Goal: Information Seeking & Learning: Learn about a topic

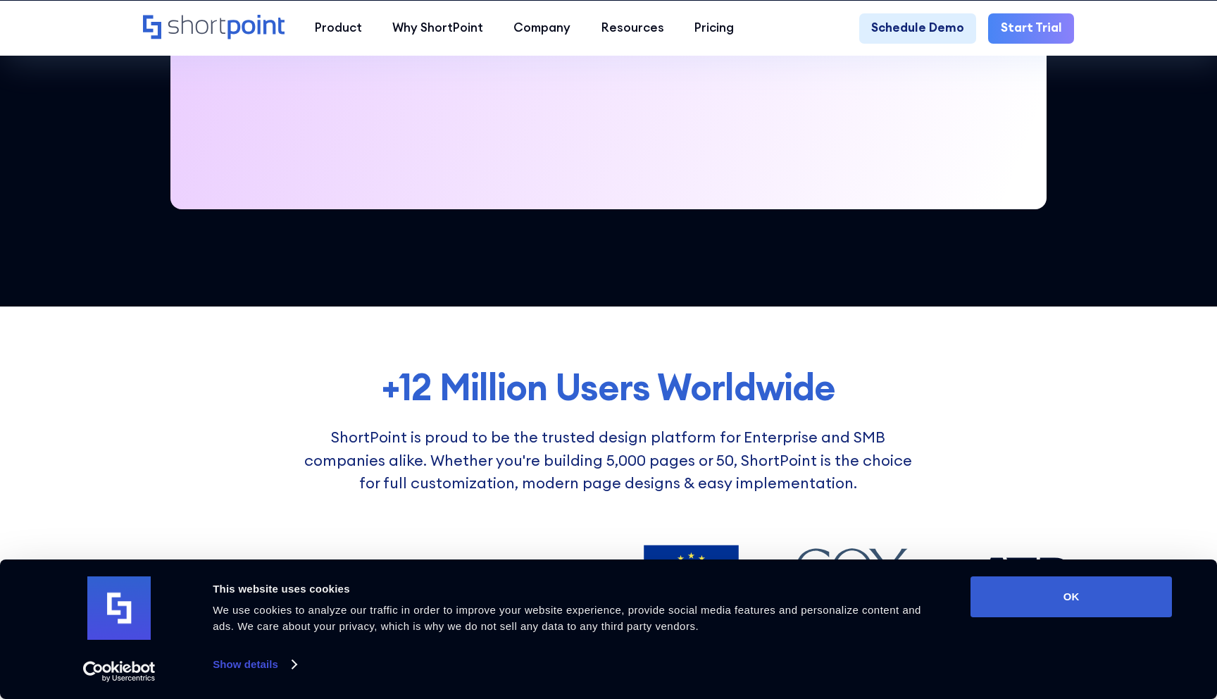
scroll to position [761, 0]
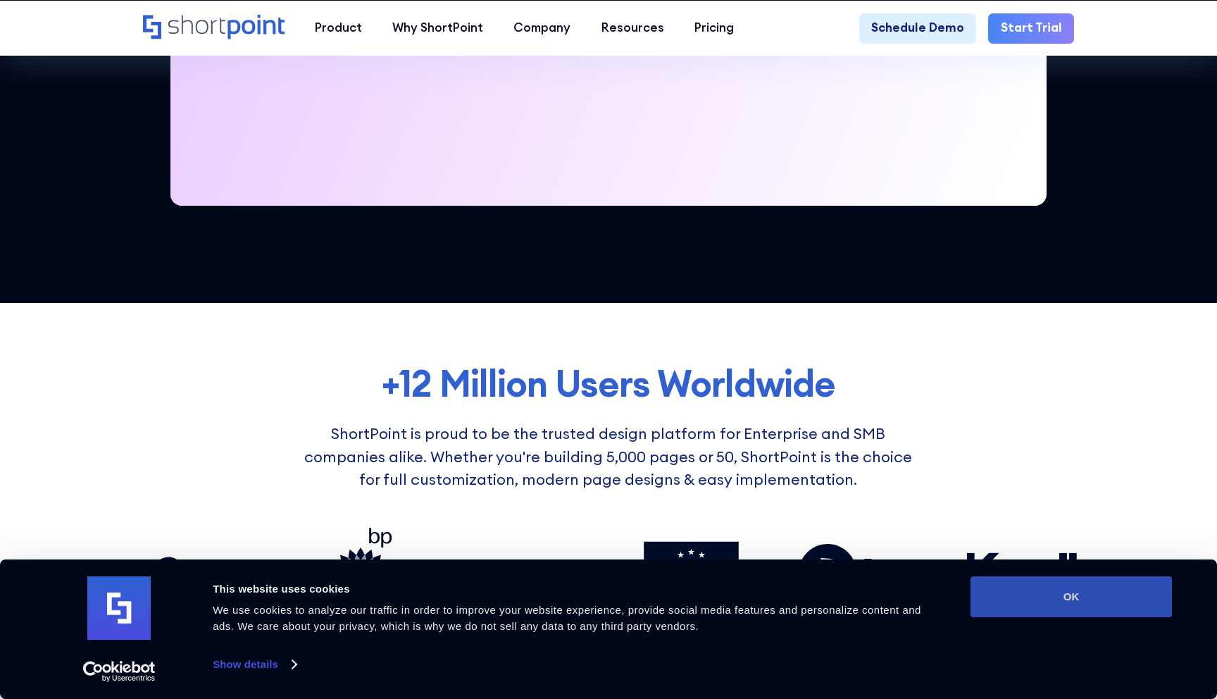
click at [1097, 599] on button "OK" at bounding box center [1070, 596] width 201 height 41
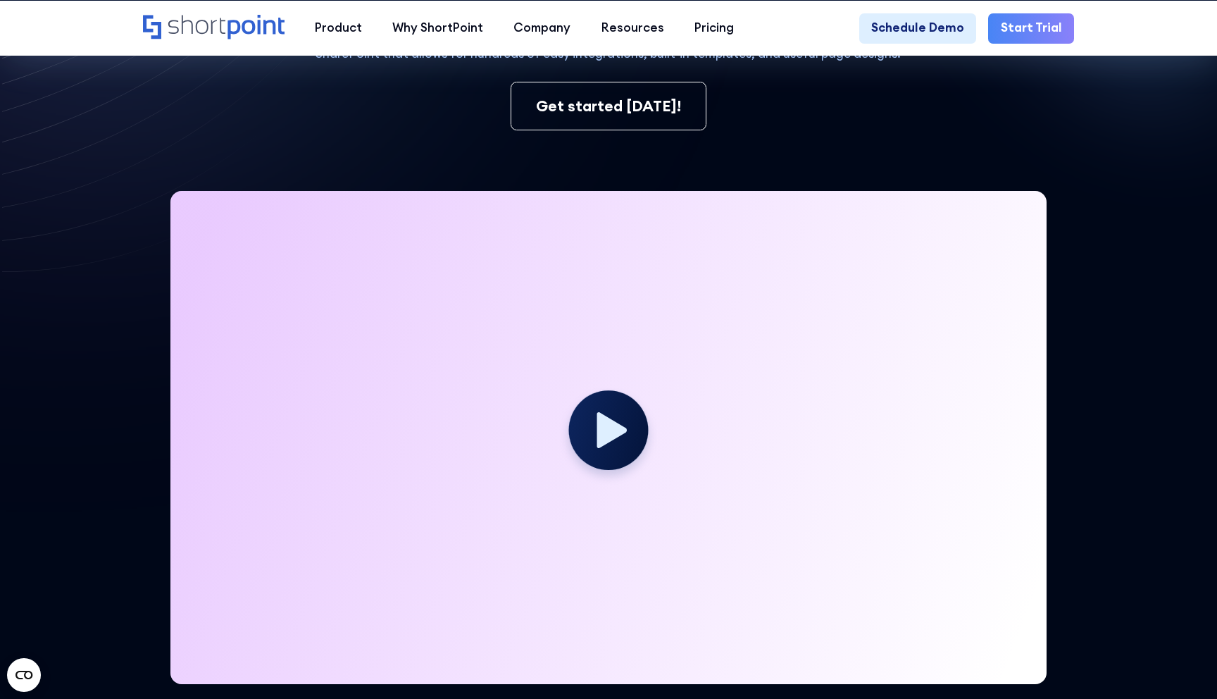
scroll to position [0, 0]
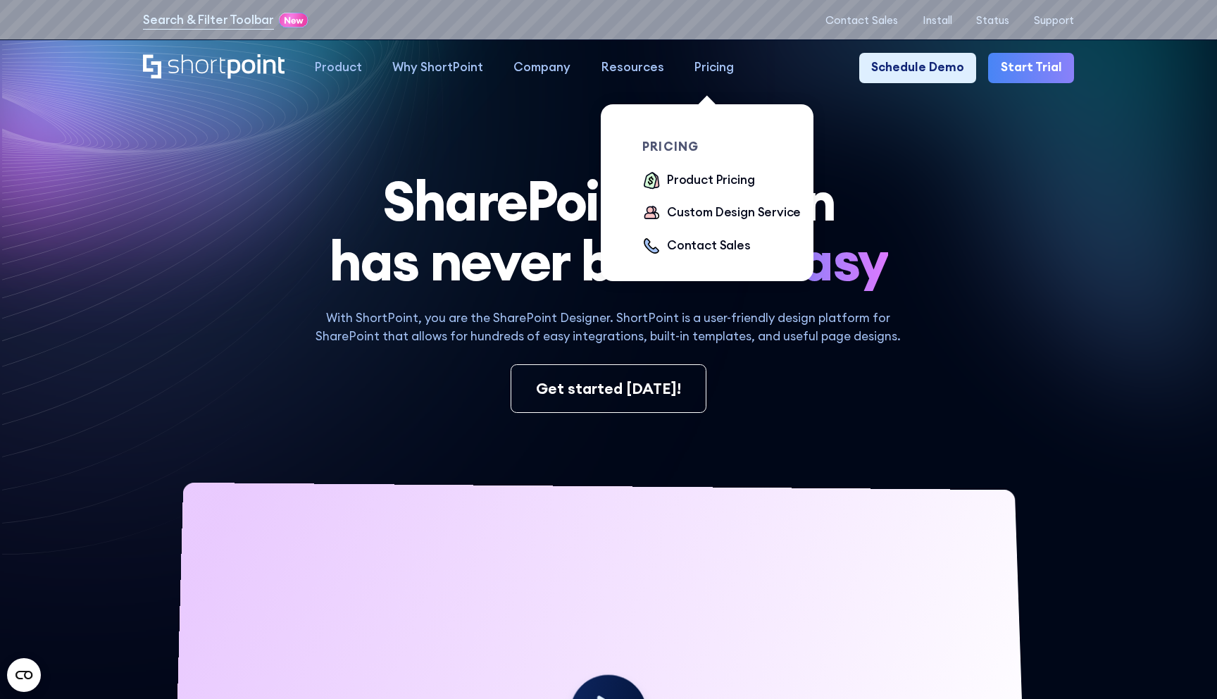
click at [718, 70] on div "Pricing" at bounding box center [713, 67] width 39 height 18
click at [702, 179] on div "Product Pricing" at bounding box center [710, 180] width 87 height 18
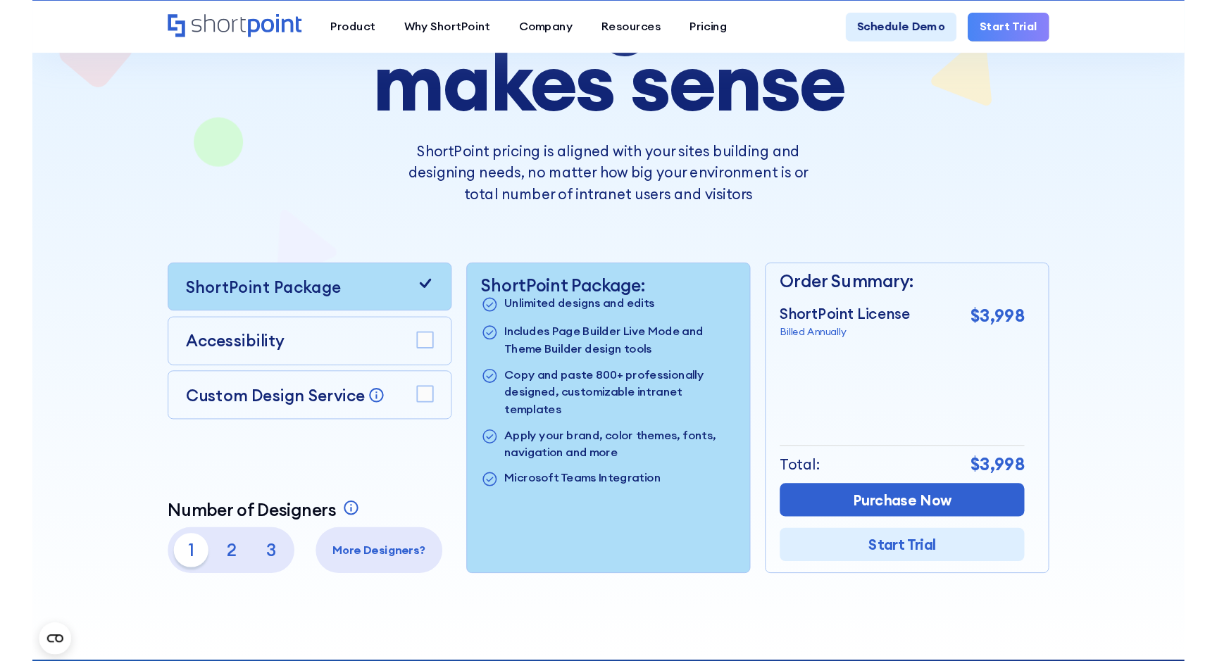
scroll to position [212, 0]
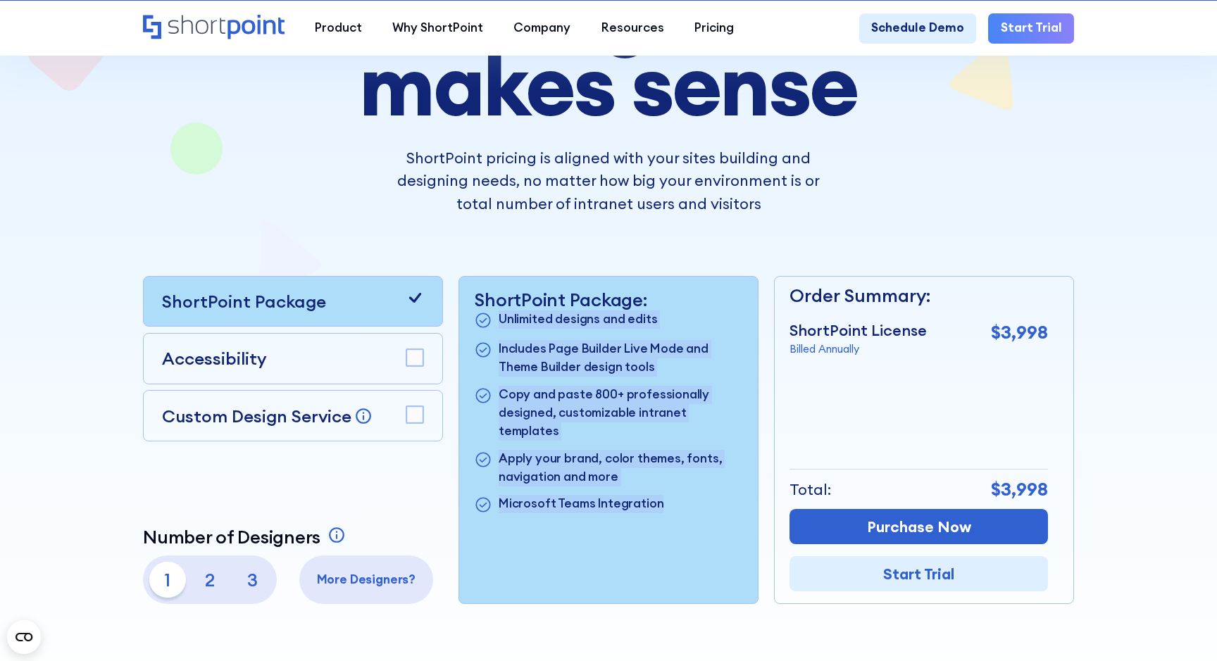
drag, startPoint x: 499, startPoint y: 318, endPoint x: 666, endPoint y: 498, distance: 245.2
click at [666, 498] on div "ShortPoint Package: Unlimited designs and edits Includes Page Builder Live Mode…" at bounding box center [608, 440] width 299 height 327
copy ul "Unlimited designs and edits Includes Page Builder Live Mode and Theme Builder d…"
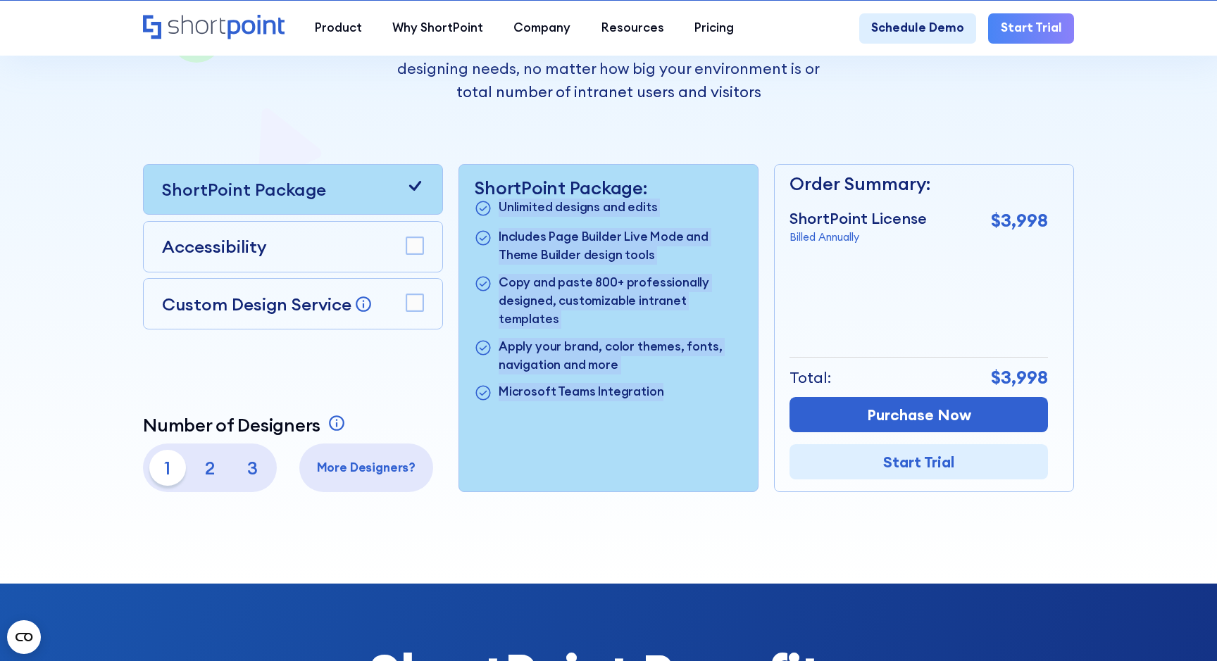
scroll to position [325, 0]
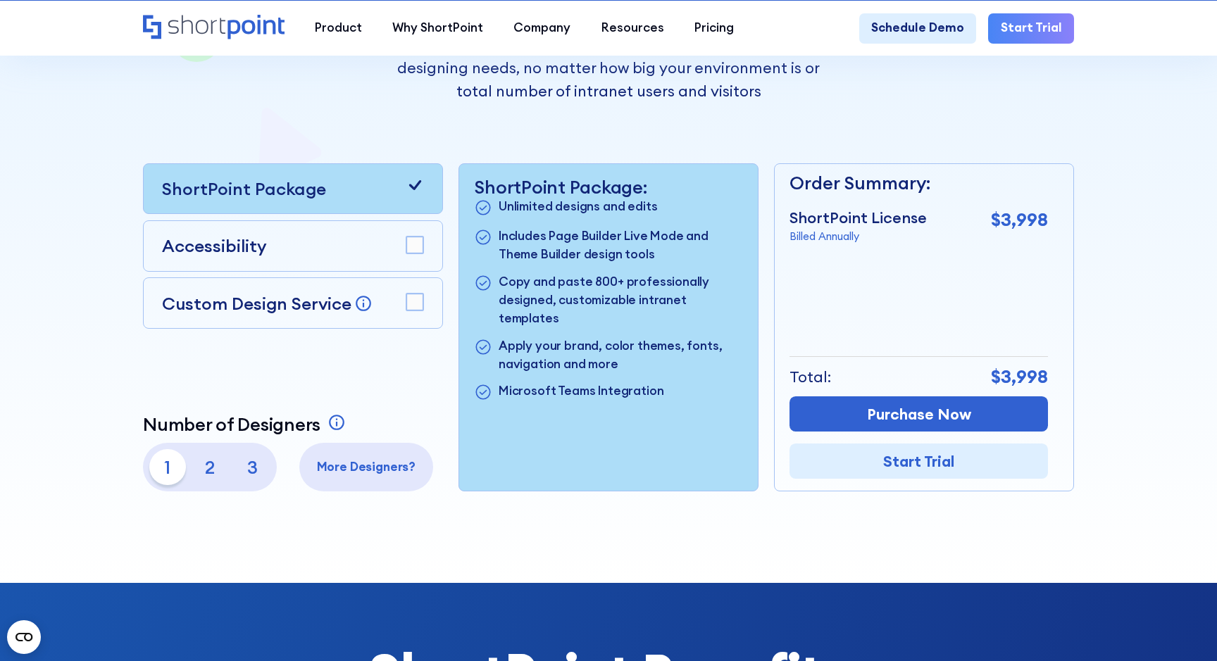
click at [210, 466] on p "2" at bounding box center [210, 467] width 37 height 37
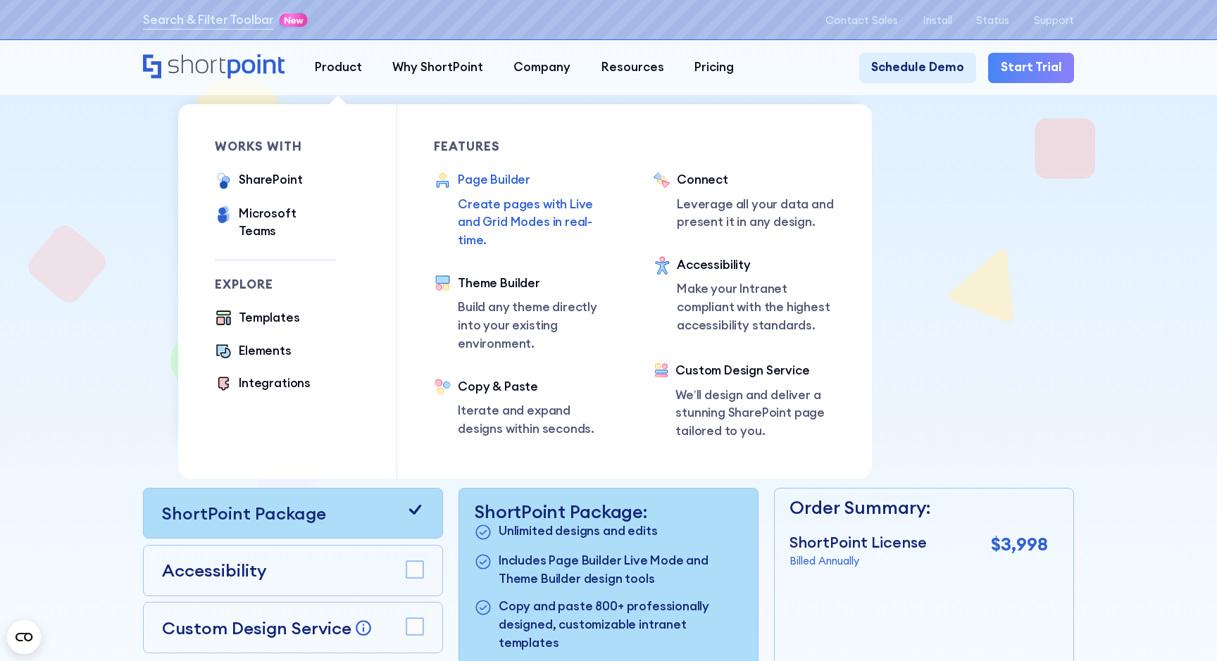
click at [465, 177] on div "Page Builder" at bounding box center [537, 180] width 158 height 18
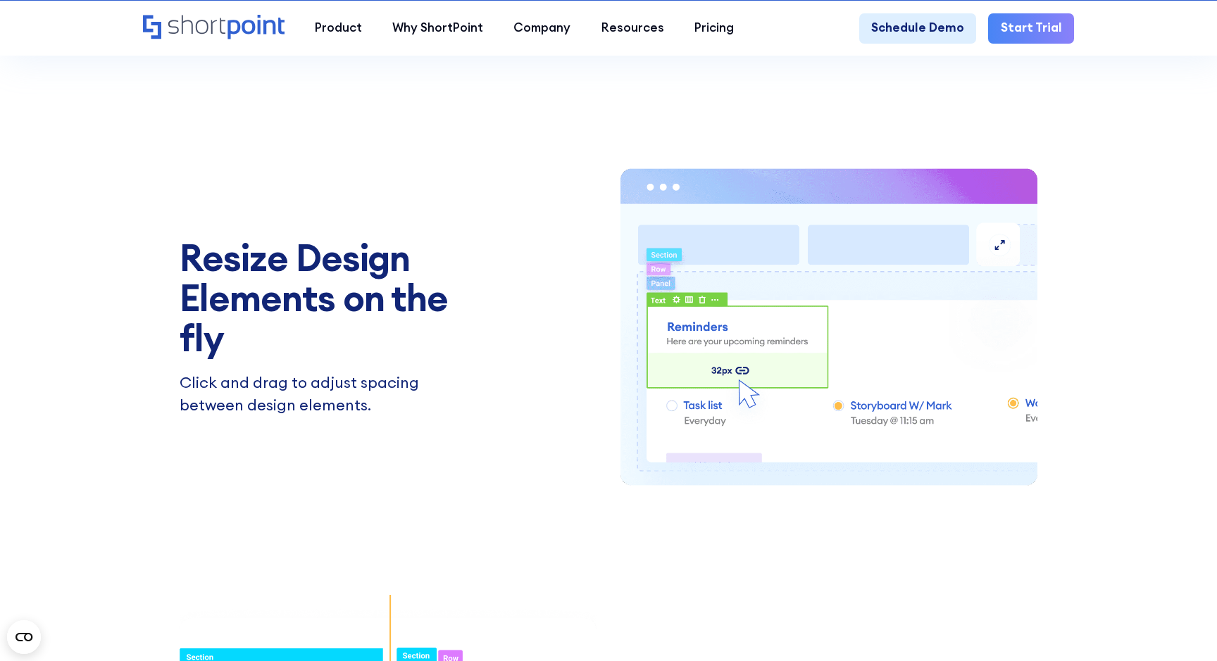
scroll to position [1903, 0]
